Goal: Task Accomplishment & Management: Use online tool/utility

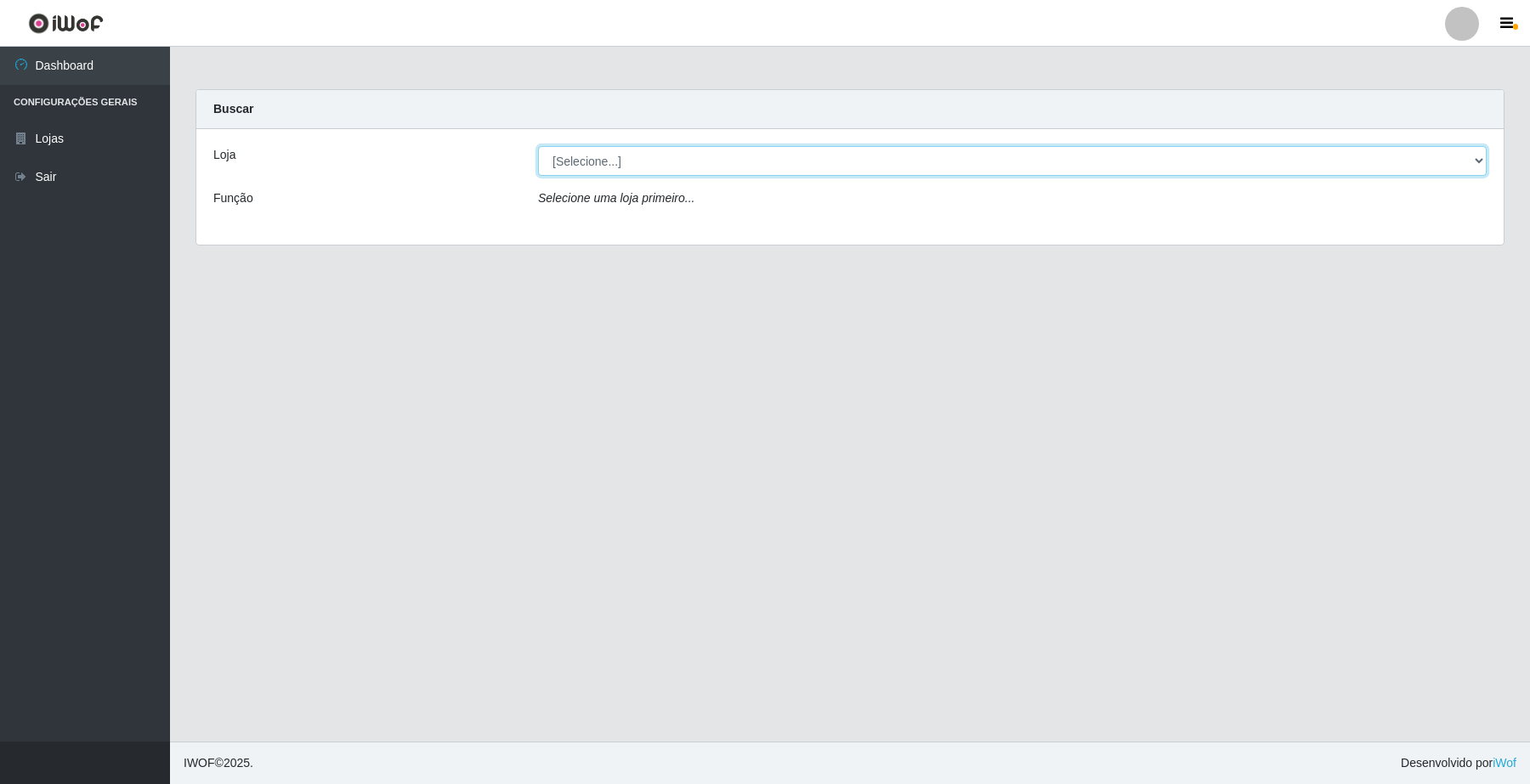
click at [578, 168] on select "[Selecione...] O Filezão - Centenário" at bounding box center [1012, 161] width 949 height 30
select select "203"
click at [538, 146] on select "[Selecione...] O Filezão - Centenário" at bounding box center [1012, 161] width 949 height 30
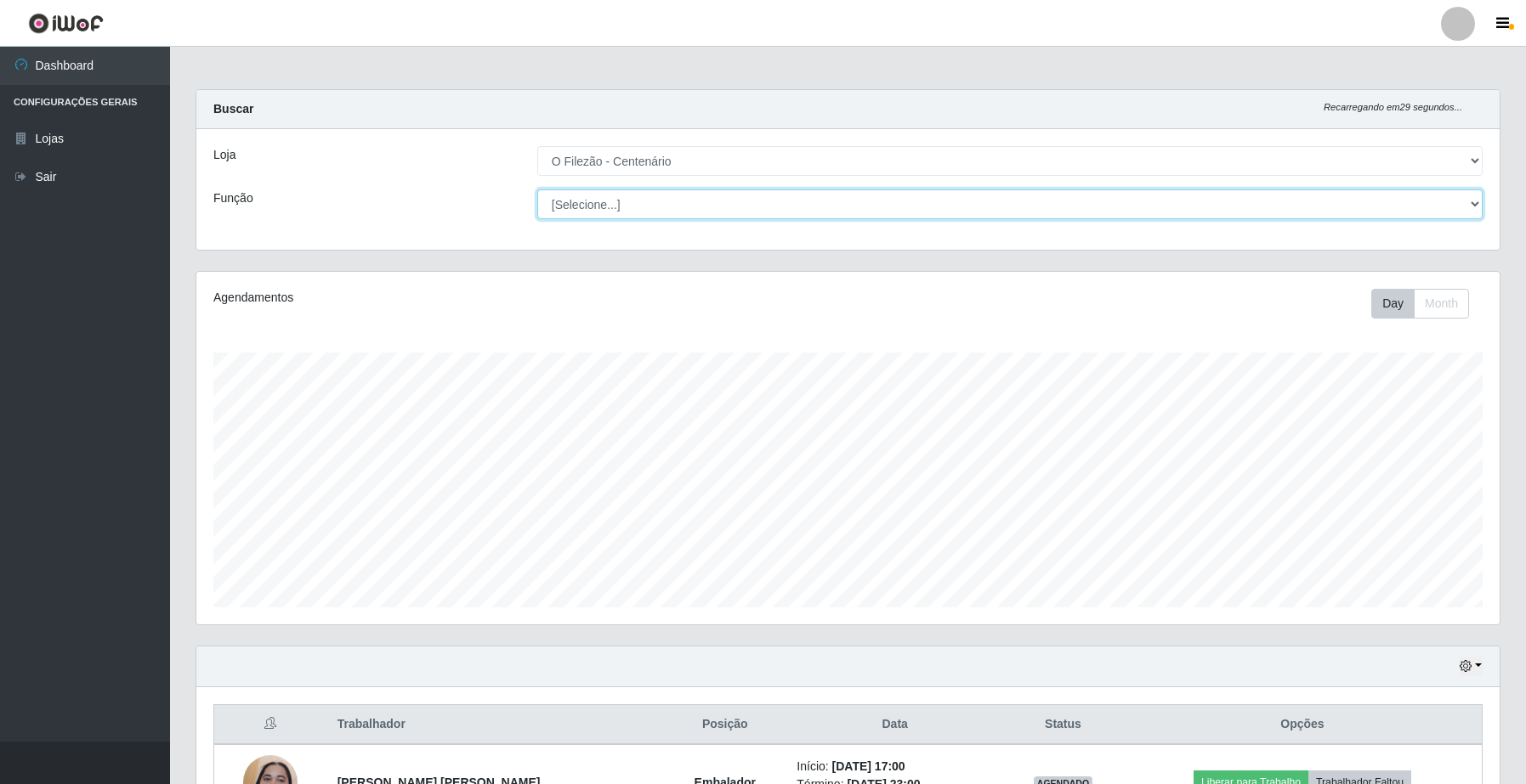
click at [582, 211] on select "[Selecione...] Auxiliar de Estacionamento Auxiliar de Estacionamento + Auxiliar…" at bounding box center [1009, 204] width 945 height 30
select select "1"
click at [537, 189] on select "[Selecione...] Auxiliar de Estacionamento Auxiliar de Estacionamento + Auxiliar…" at bounding box center [1009, 204] width 945 height 30
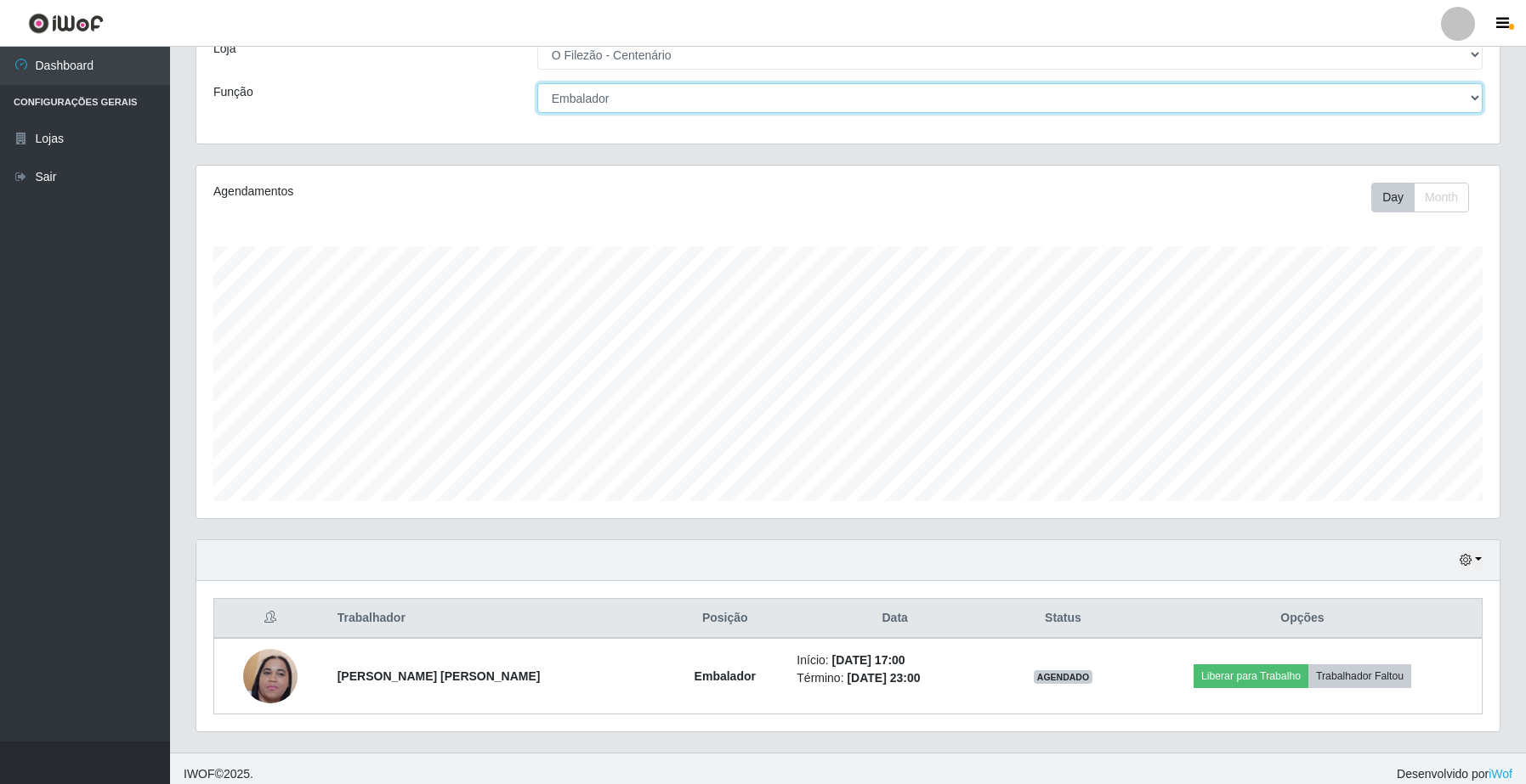
scroll to position [119, 0]
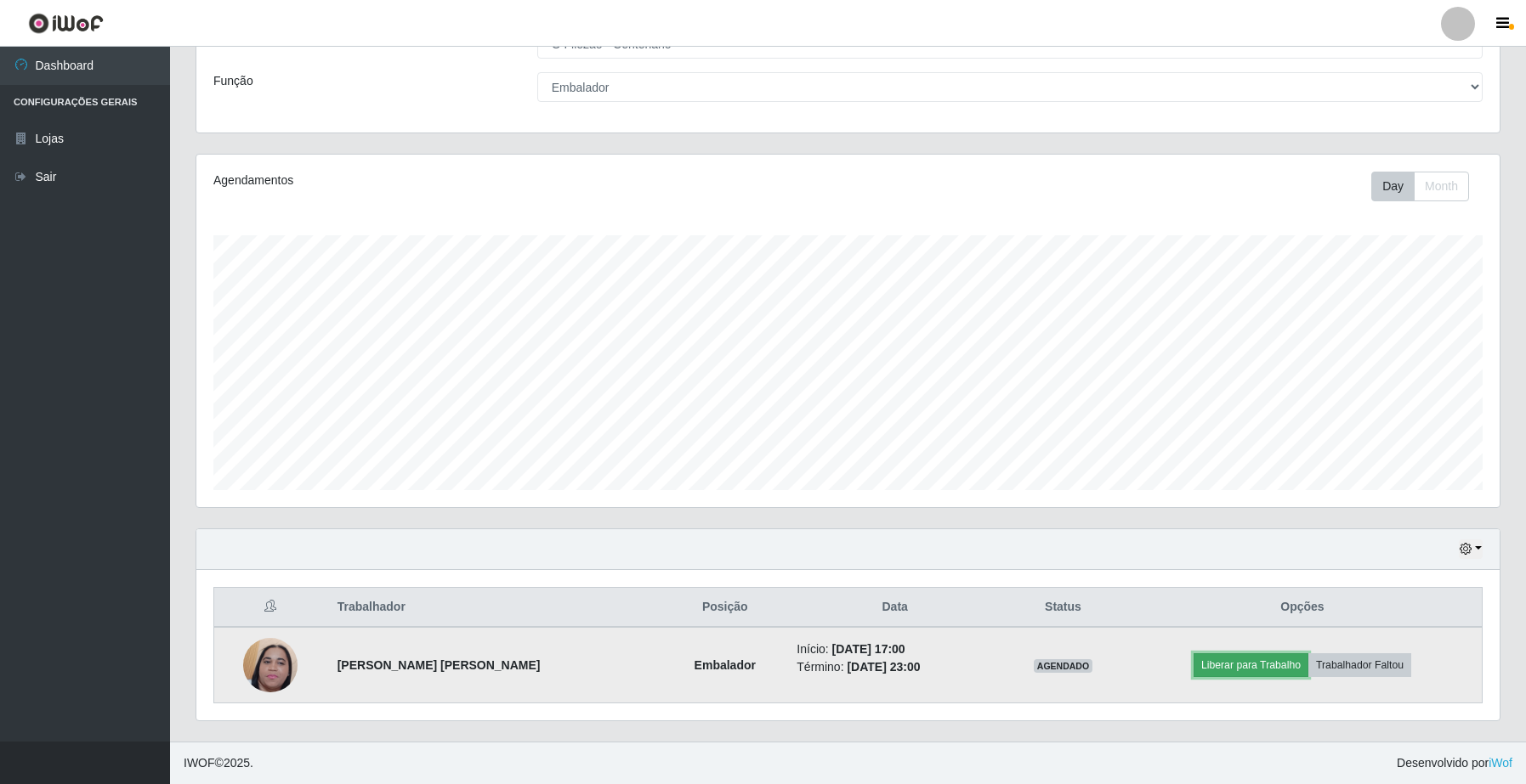
click at [1239, 663] on button "Liberar para Trabalho" at bounding box center [1251, 665] width 115 height 24
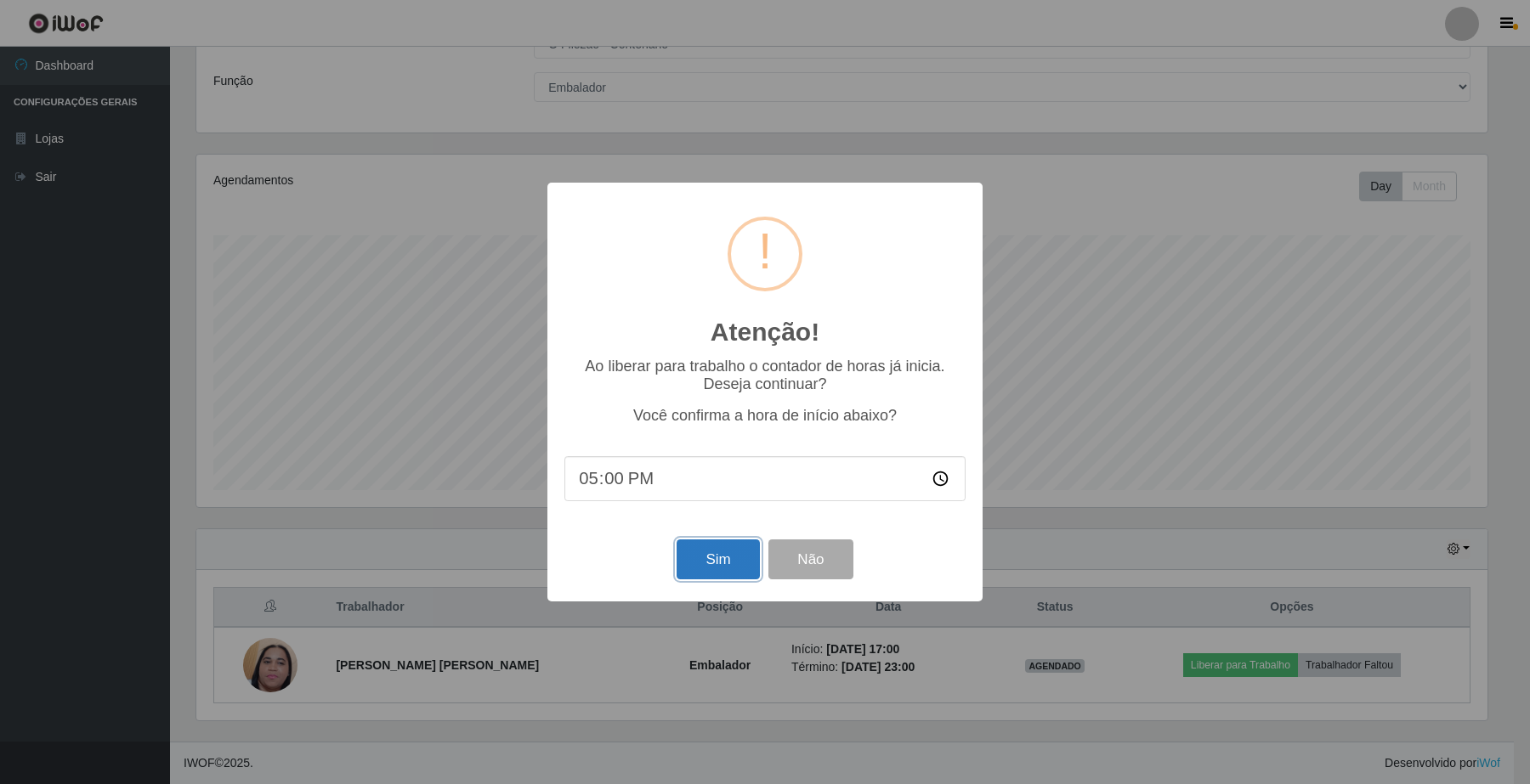
click at [724, 580] on button "Sim" at bounding box center [717, 559] width 82 height 40
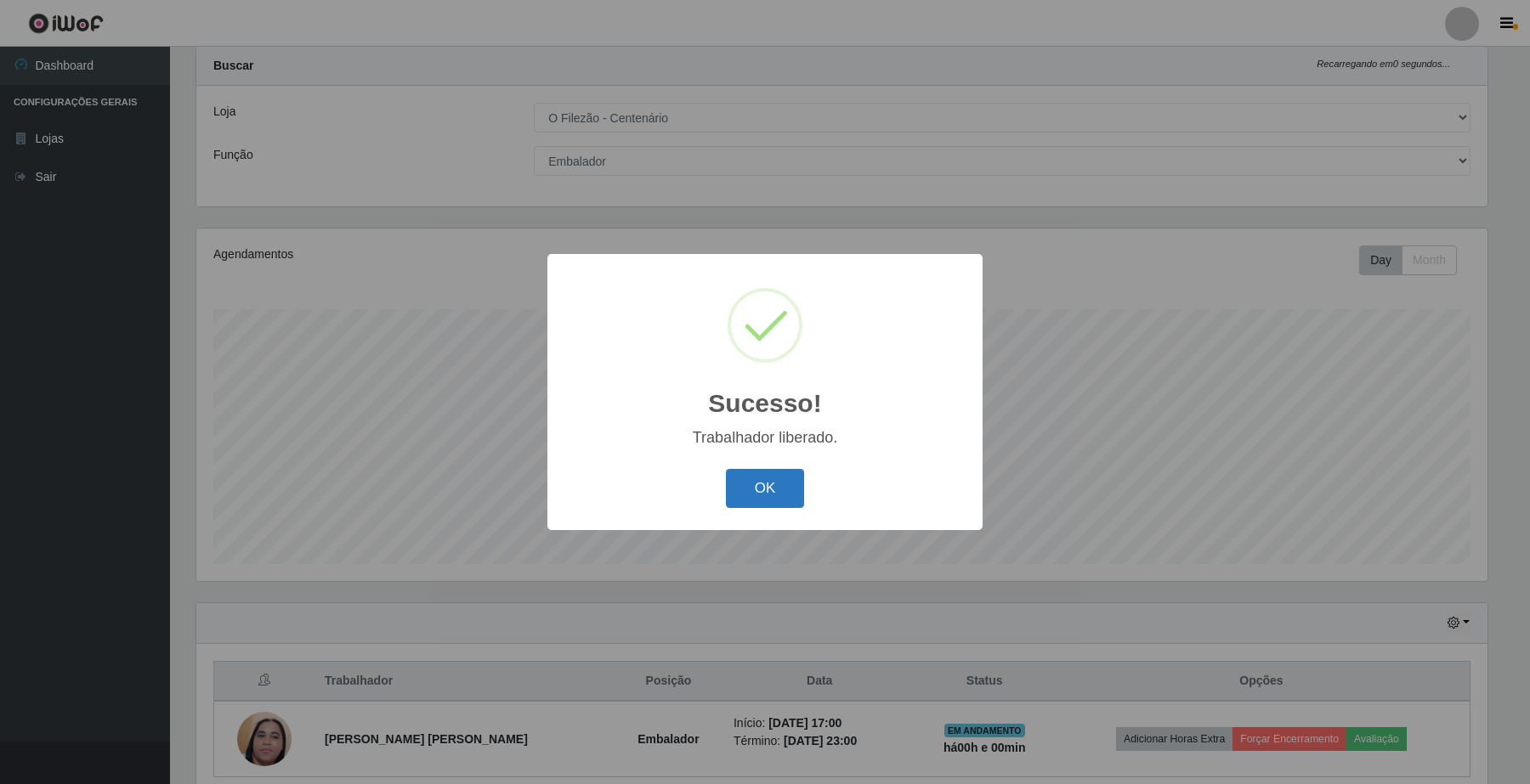
click at [774, 491] on button "OK" at bounding box center [765, 489] width 79 height 40
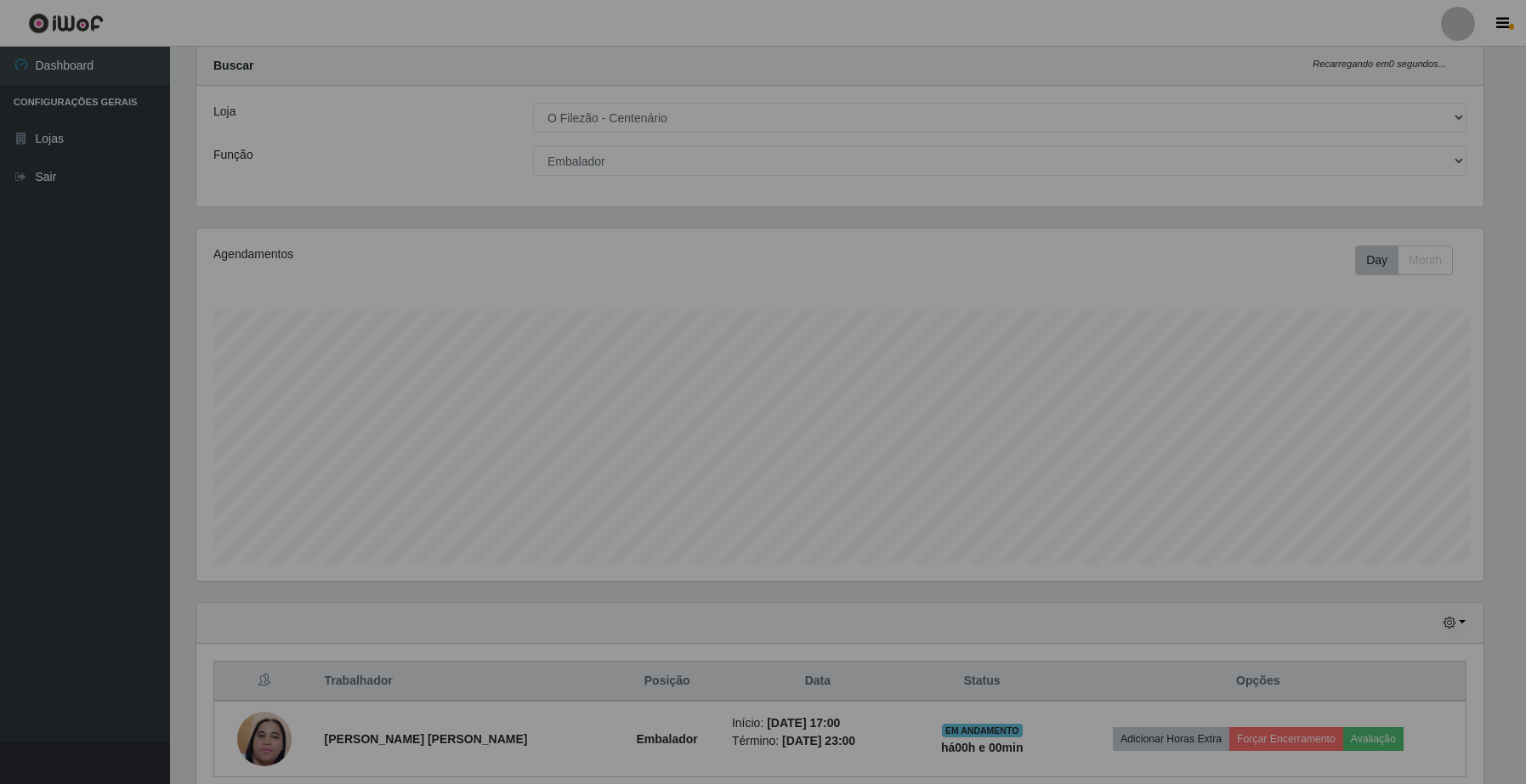
scroll to position [354, 1302]
